Goal: Find specific page/section: Find specific page/section

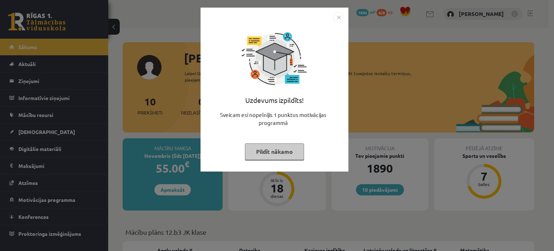
click at [272, 153] on button "Pildīt nākamo" at bounding box center [274, 151] width 59 height 17
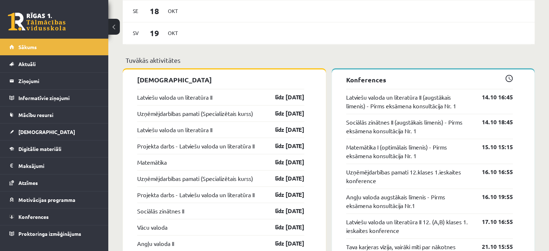
scroll to position [538, 0]
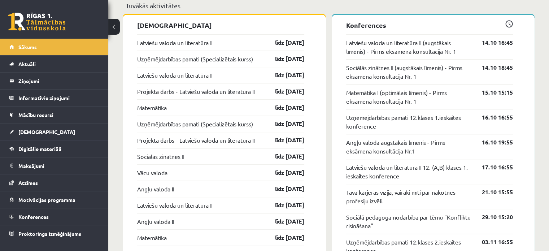
scroll to position [593, 0]
click at [85, 133] on link "[DEMOGRAPHIC_DATA]" at bounding box center [54, 131] width 90 height 17
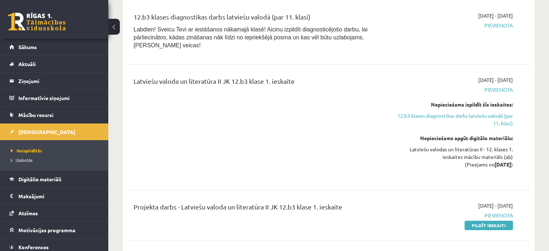
scroll to position [144, 0]
